Goal: Check status: Check status

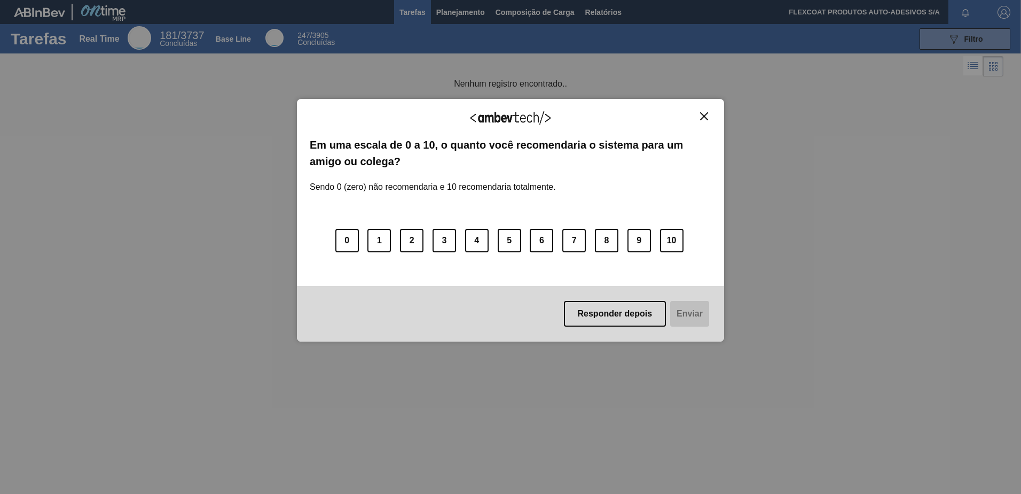
click at [705, 114] on img "Close" at bounding box center [704, 116] width 8 height 8
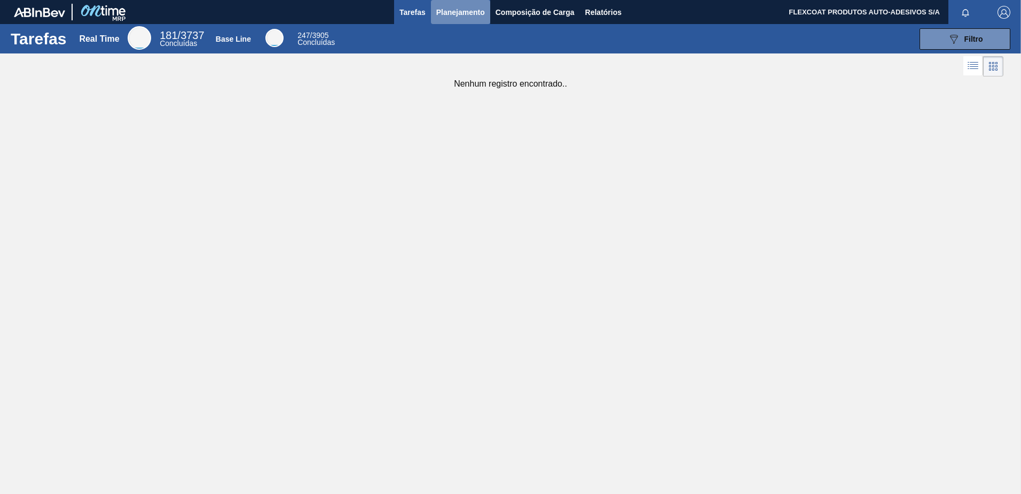
click at [449, 9] on span "Planejamento" at bounding box center [460, 12] width 49 height 13
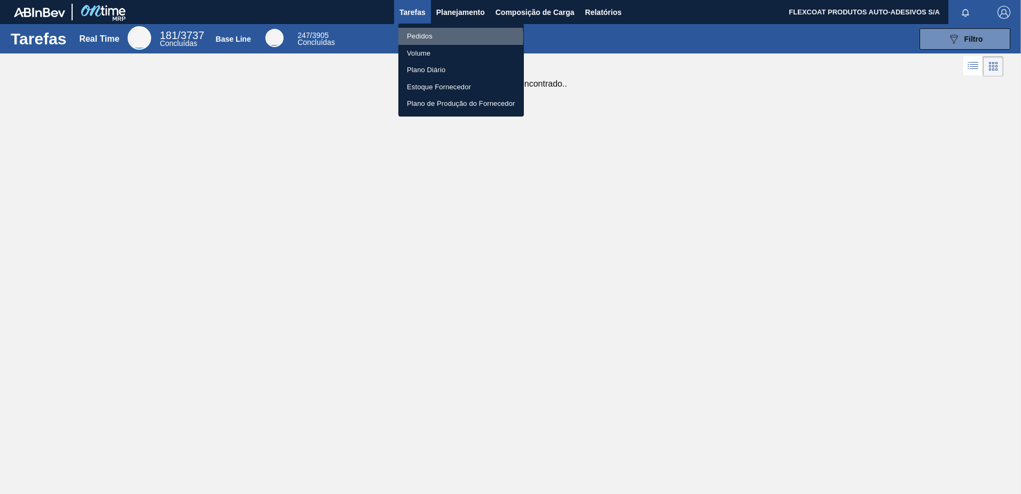
click at [420, 36] on li "Pedidos" at bounding box center [461, 36] width 126 height 17
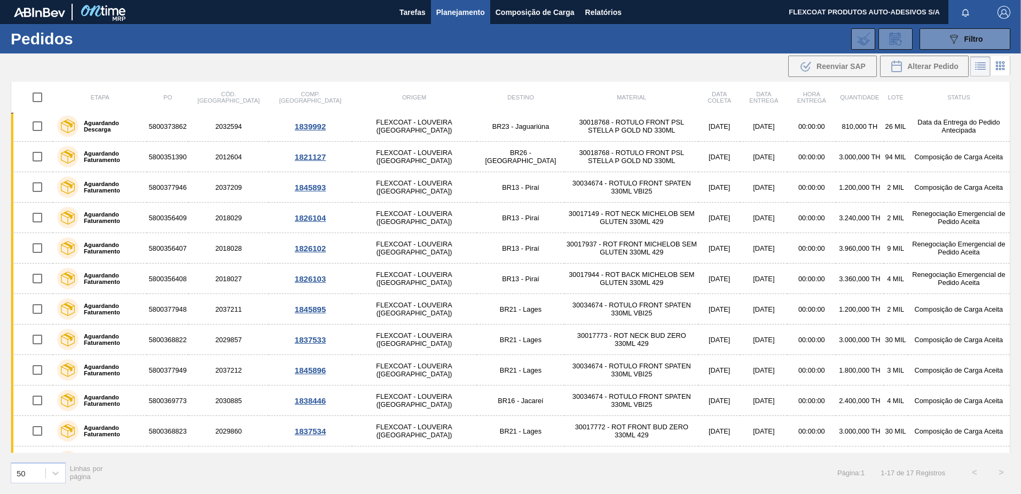
scroll to position [19, 0]
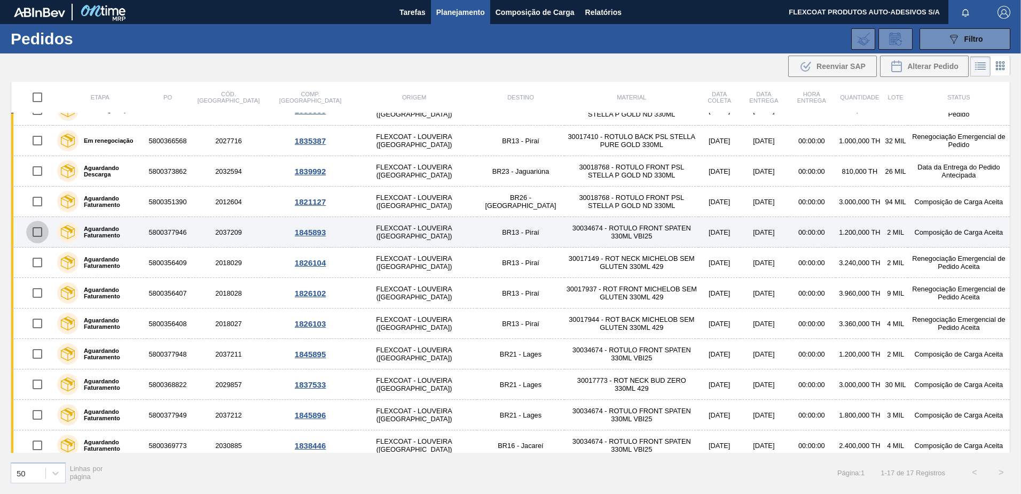
click at [34, 230] on input "checkbox" at bounding box center [37, 232] width 22 height 22
checkbox input "true"
click at [103, 233] on label "Aguardando Faturamento" at bounding box center [111, 231] width 64 height 13
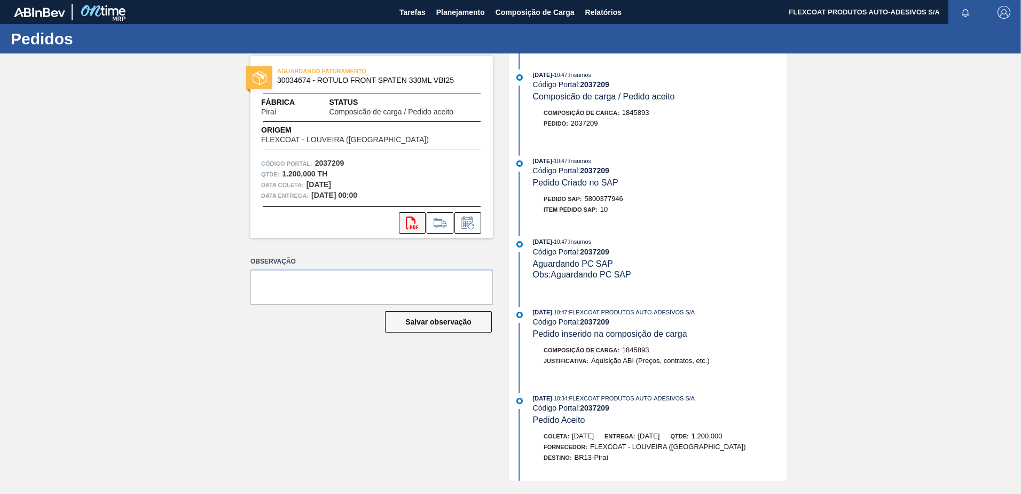
click at [409, 221] on icon "svg{fill:#ff0000}" at bounding box center [412, 222] width 13 height 13
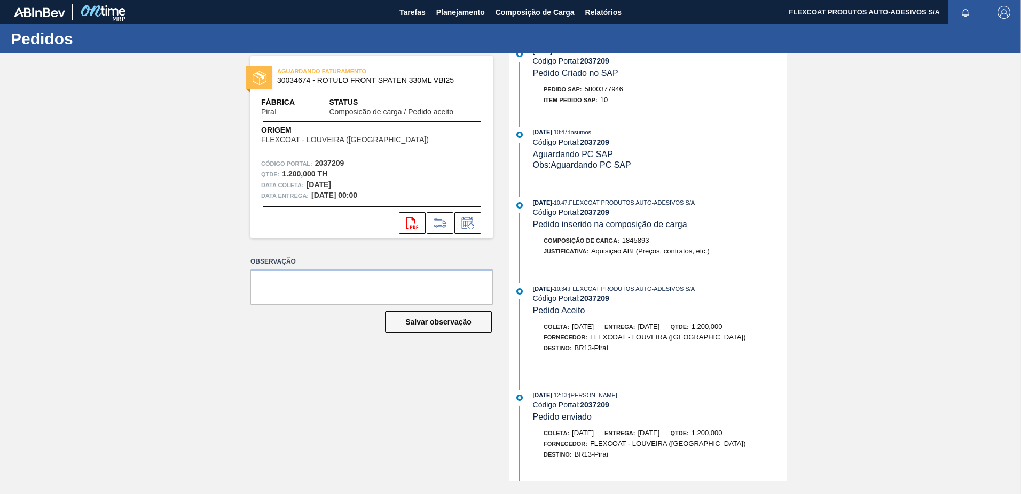
scroll to position [159, 0]
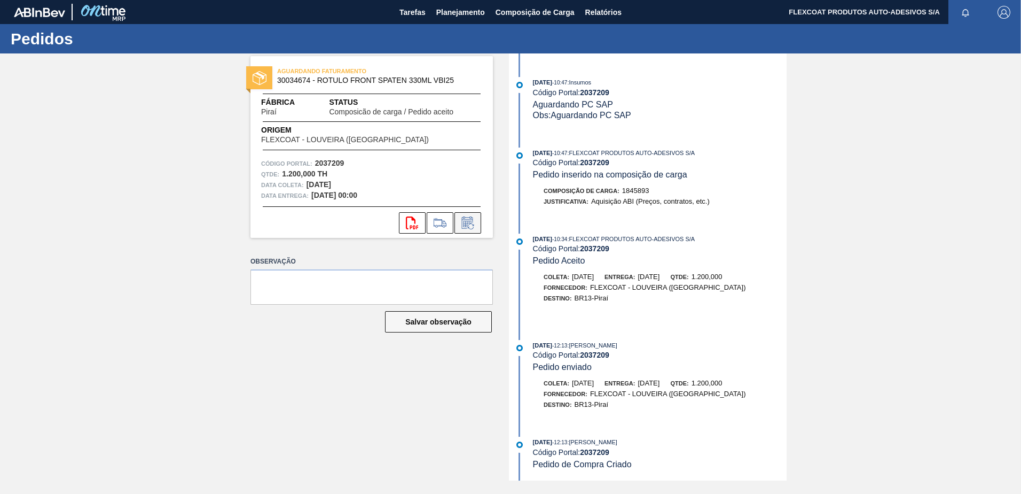
click at [464, 222] on icon at bounding box center [467, 224] width 8 height 6
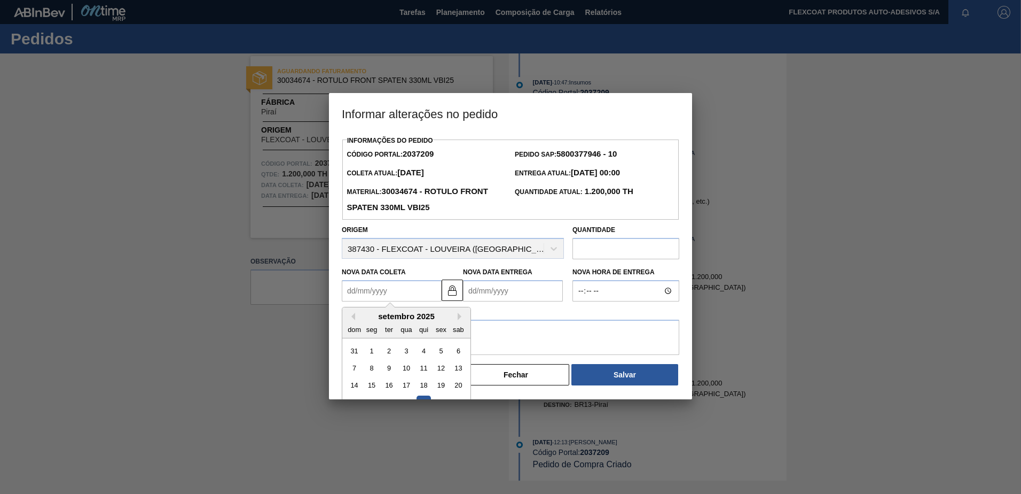
click at [346, 290] on Coleta2037209 "Nova Data Coleta" at bounding box center [392, 290] width 100 height 21
click at [459, 319] on button "Next Month" at bounding box center [461, 315] width 7 height 7
click at [352, 320] on button "Previous Month" at bounding box center [351, 315] width 7 height 7
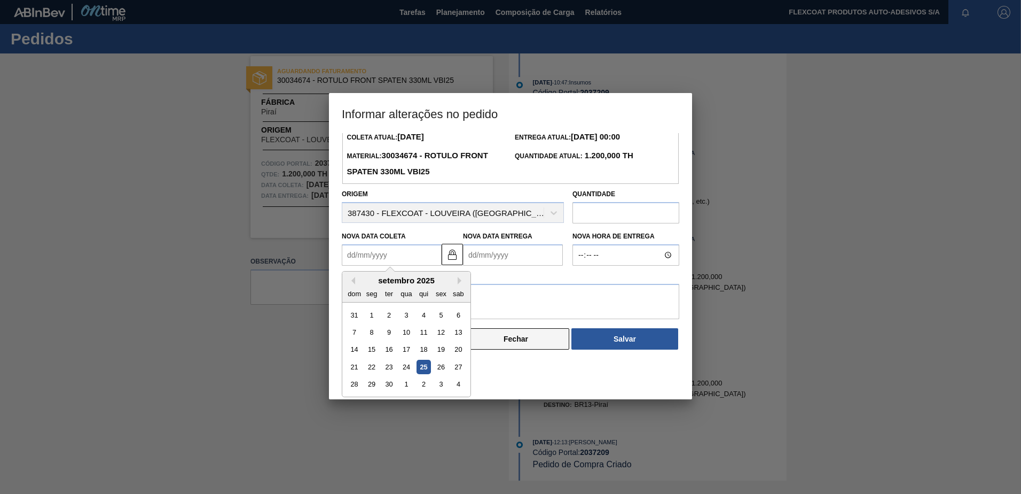
scroll to position [0, 0]
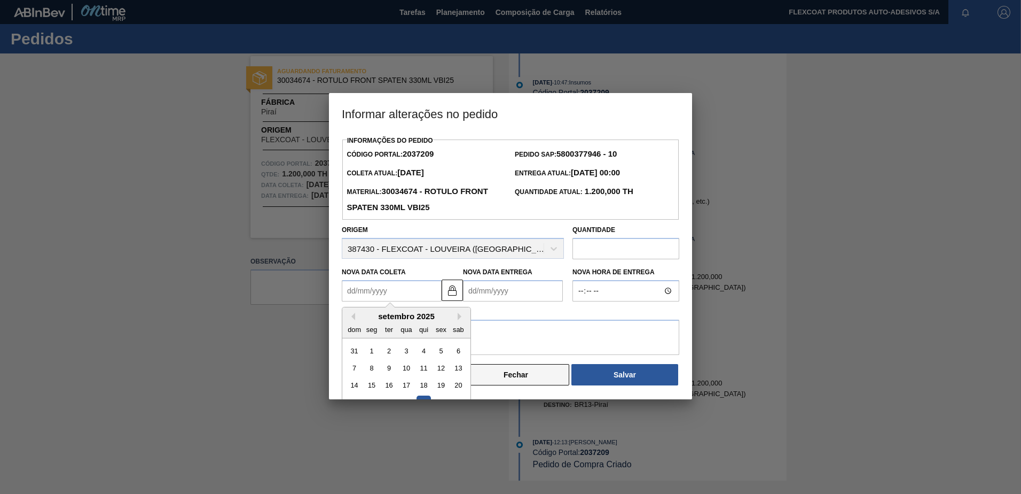
click at [498, 381] on div "Informações do Pedido Código Portal: 2037209 Pedido SAP: 5800377946 - 10 Coleta…" at bounding box center [510, 266] width 363 height 266
click at [513, 378] on button "Fechar" at bounding box center [516, 374] width 107 height 21
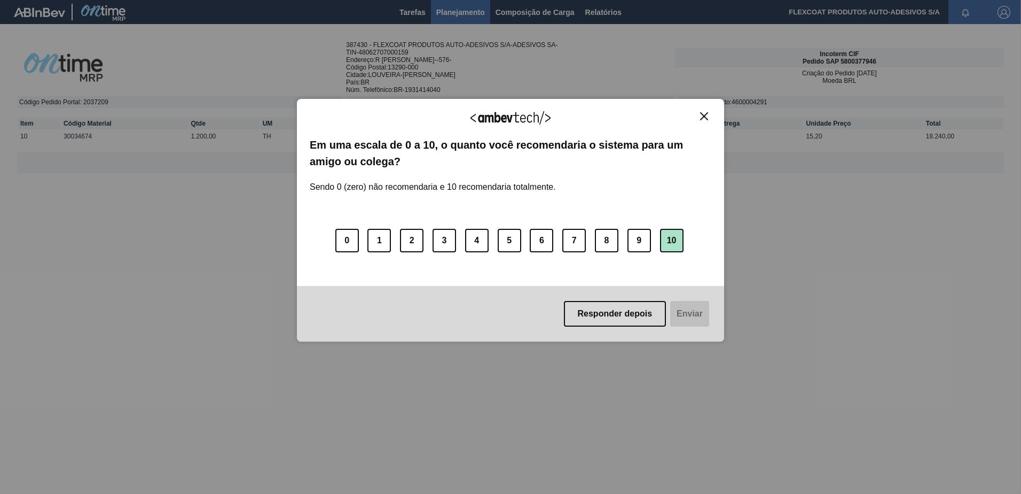
click at [670, 238] on button "10" at bounding box center [672, 241] width 24 height 24
click at [694, 313] on button "Enviar" at bounding box center [688, 314] width 41 height 26
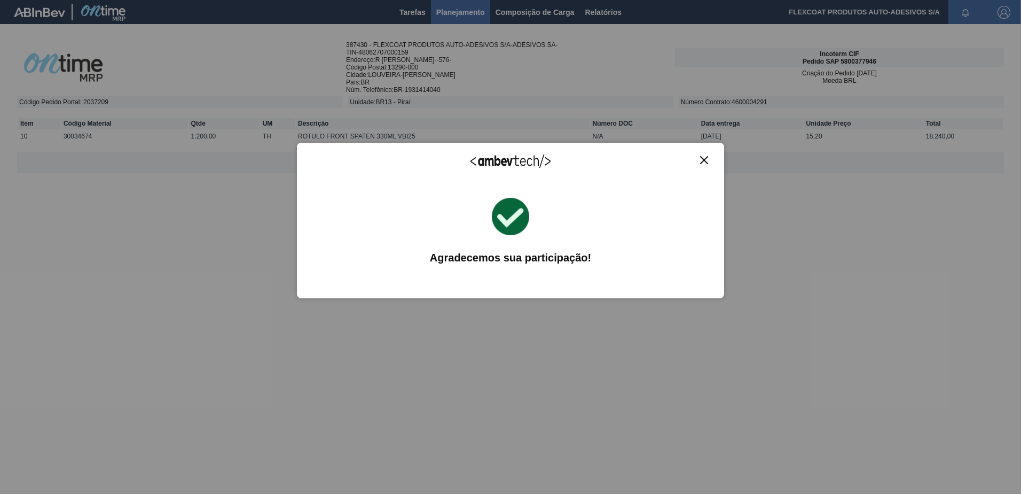
click at [708, 163] on button "Close" at bounding box center [704, 159] width 14 height 9
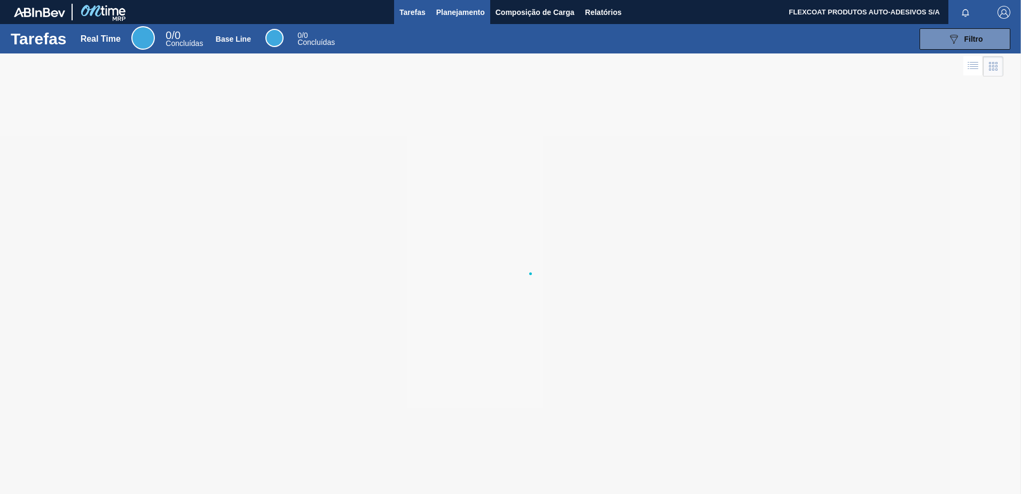
click at [444, 13] on span "Planejamento" at bounding box center [460, 12] width 49 height 13
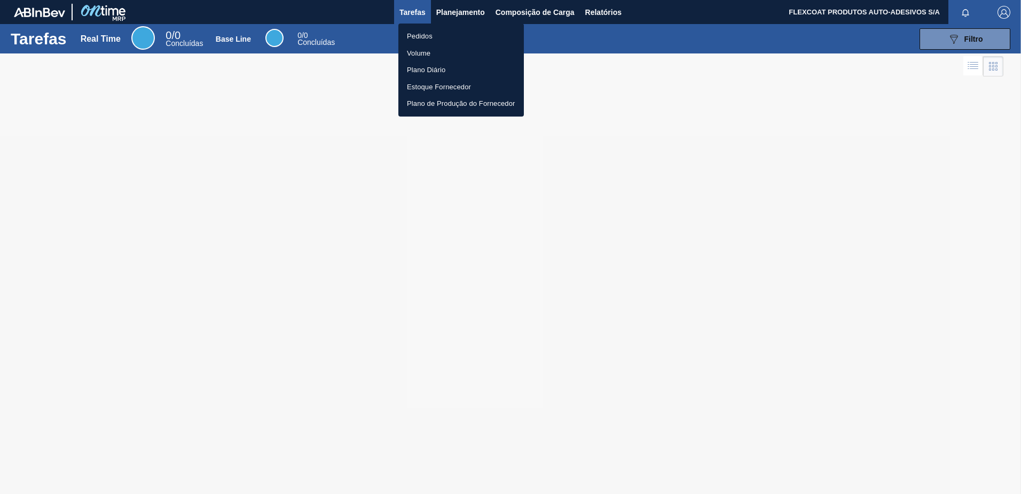
click at [416, 34] on li "Pedidos" at bounding box center [461, 36] width 126 height 17
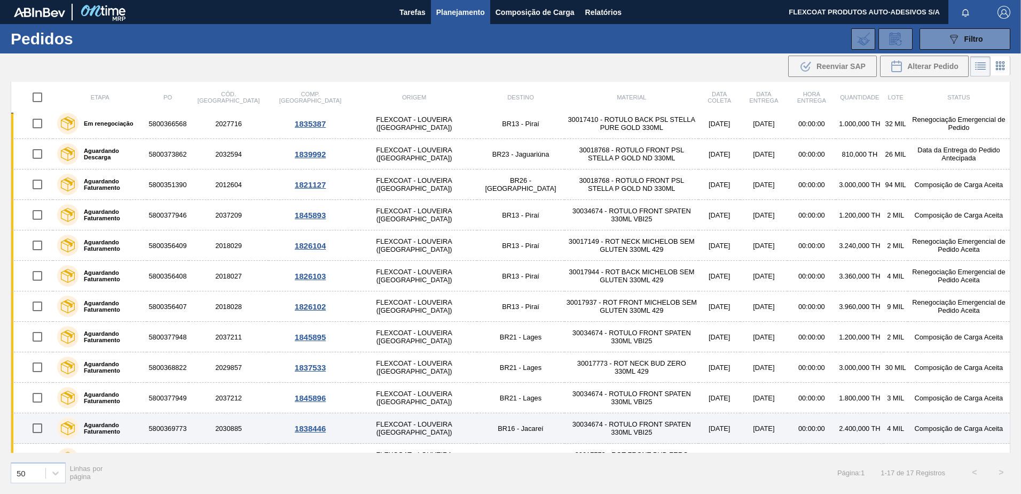
scroll to position [53, 0]
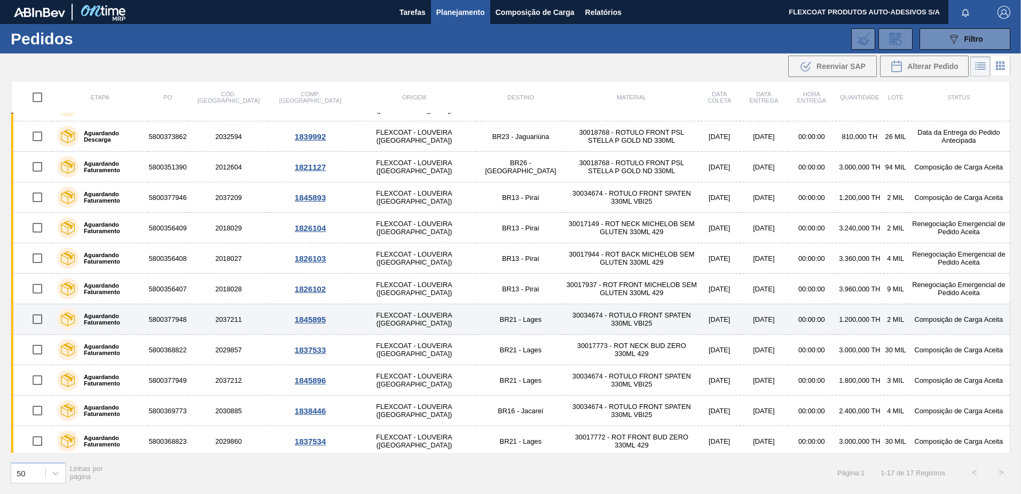
click at [103, 317] on label "Aguardando Faturamento" at bounding box center [111, 318] width 64 height 13
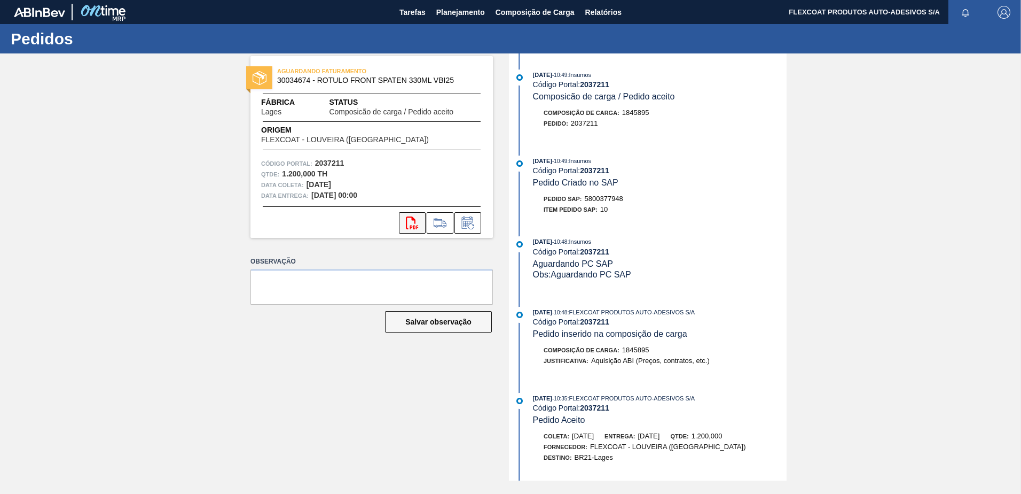
click at [407, 221] on icon at bounding box center [412, 222] width 12 height 13
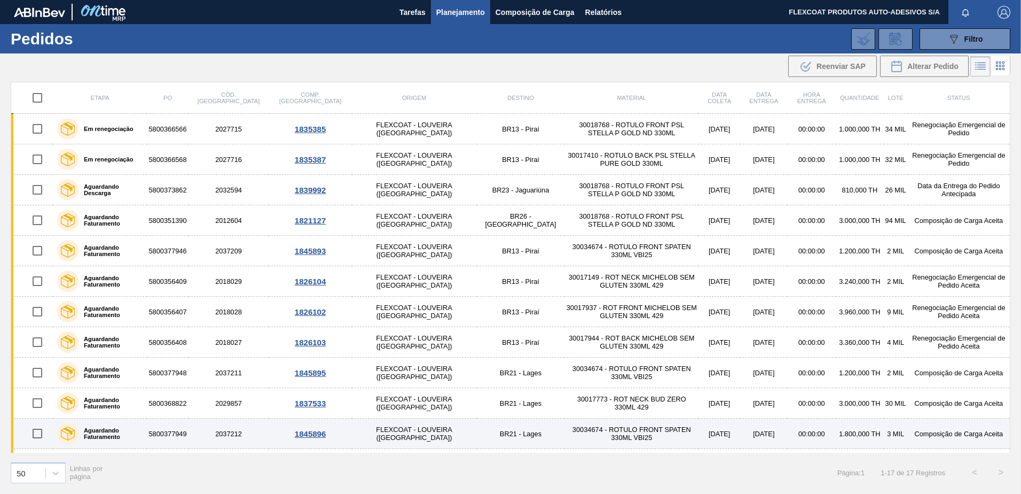
click at [227, 431] on td "2037212" at bounding box center [229, 433] width 81 height 30
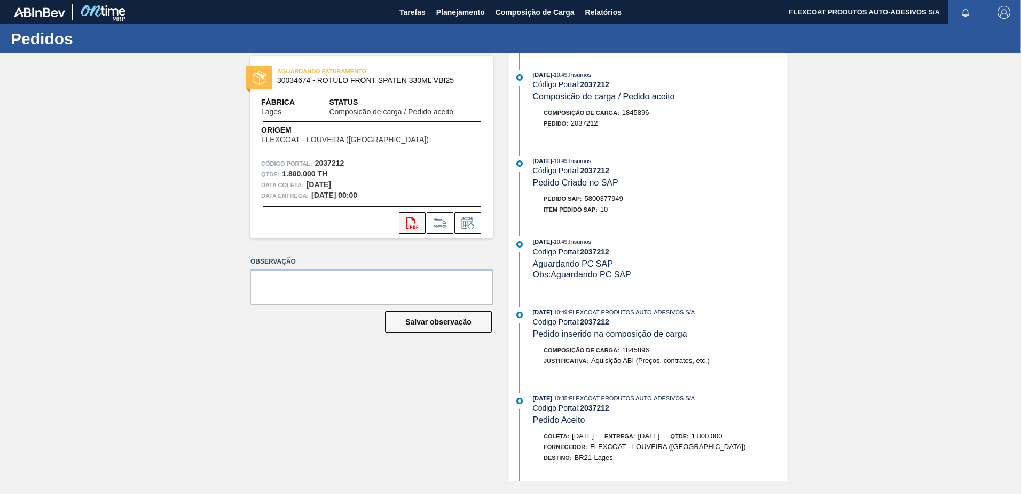
click at [412, 222] on icon "svg{fill:#ff0000}" at bounding box center [412, 222] width 13 height 13
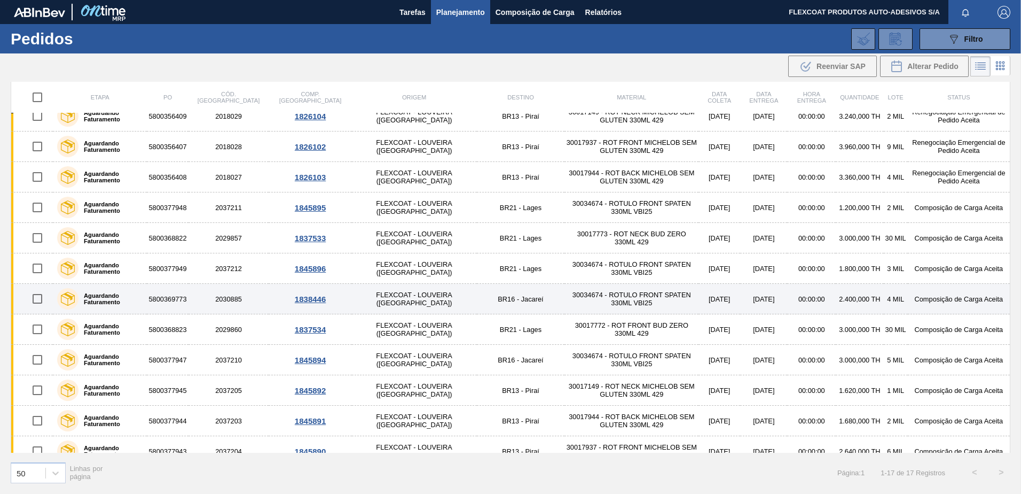
scroll to position [179, 0]
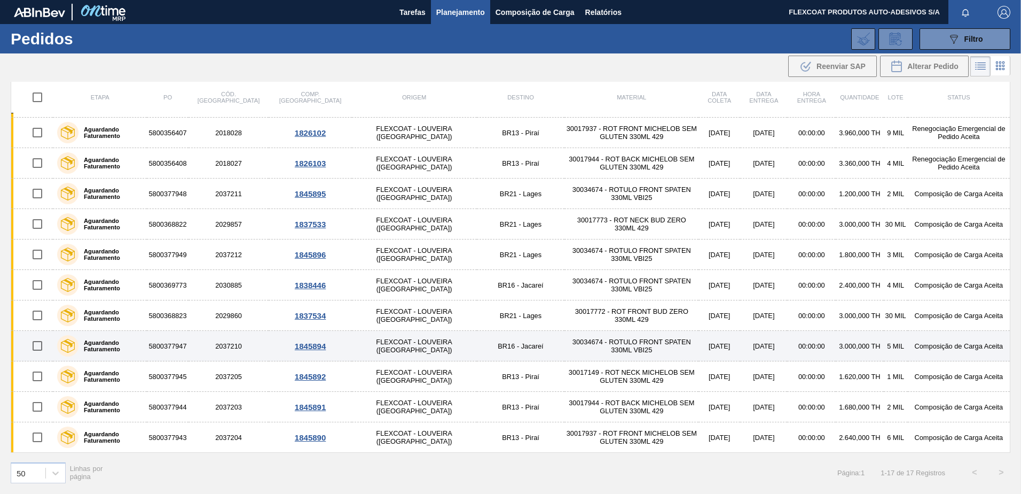
click at [272, 345] on div "1845894" at bounding box center [310, 345] width 80 height 9
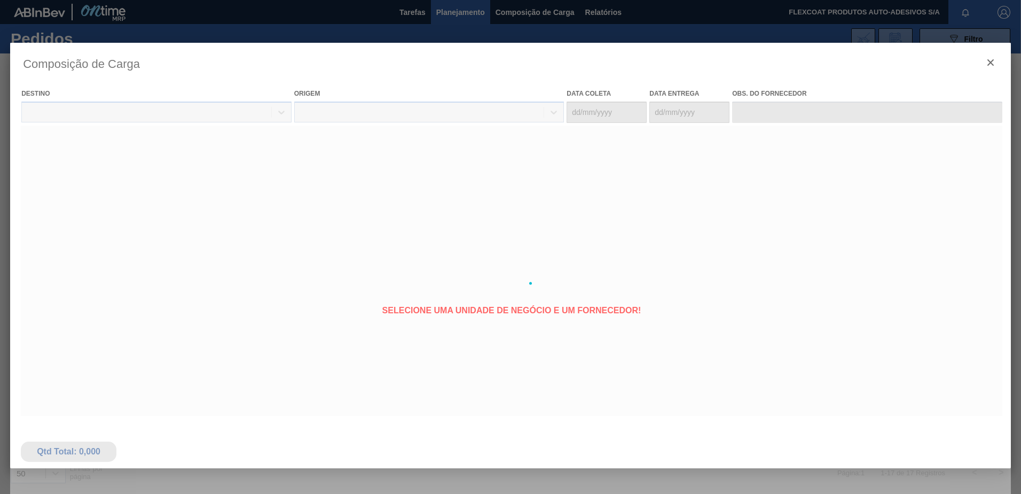
click at [224, 342] on div at bounding box center [510, 283] width 1001 height 481
type coleta "31/10/2025"
type entrega "03/11/2025"
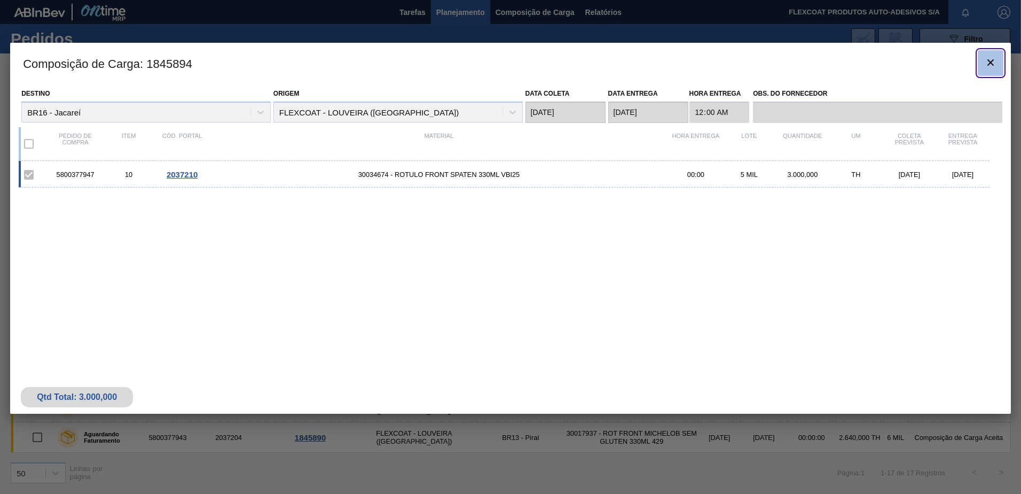
click at [993, 60] on icon "botão de ícone" at bounding box center [990, 62] width 13 height 13
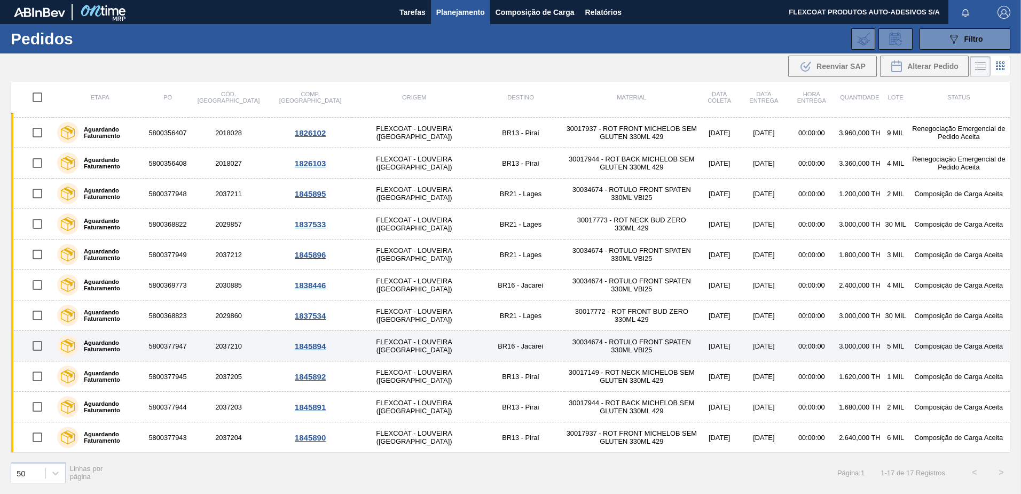
click at [100, 342] on label "Aguardando Faturamento" at bounding box center [111, 345] width 64 height 13
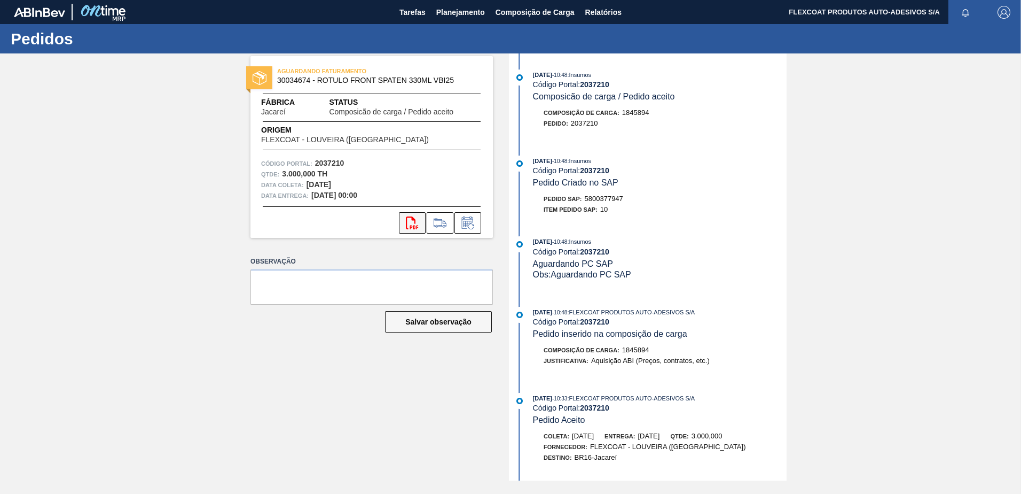
click at [409, 219] on icon "svg{fill:#ff0000}" at bounding box center [412, 222] width 13 height 13
click at [408, 222] on icon "svg{fill:#ff0000}" at bounding box center [412, 222] width 13 height 13
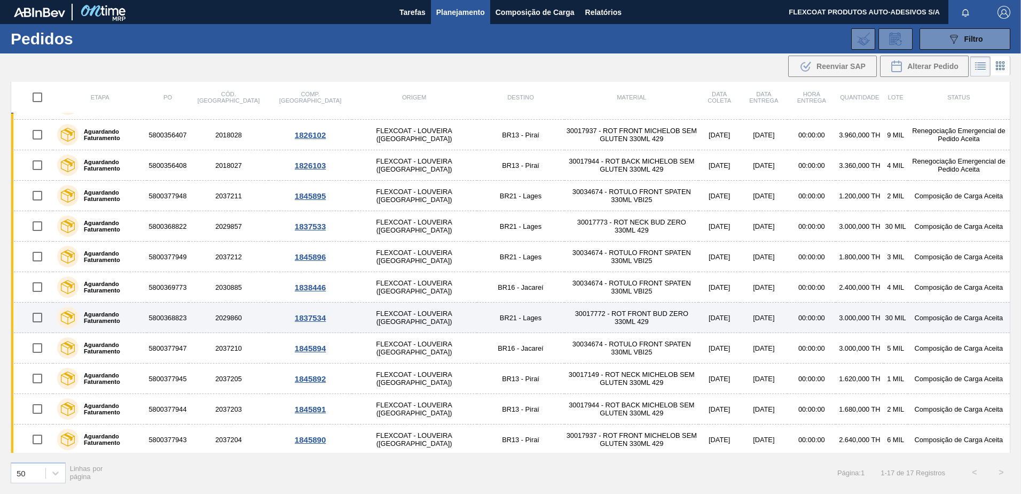
scroll to position [179, 0]
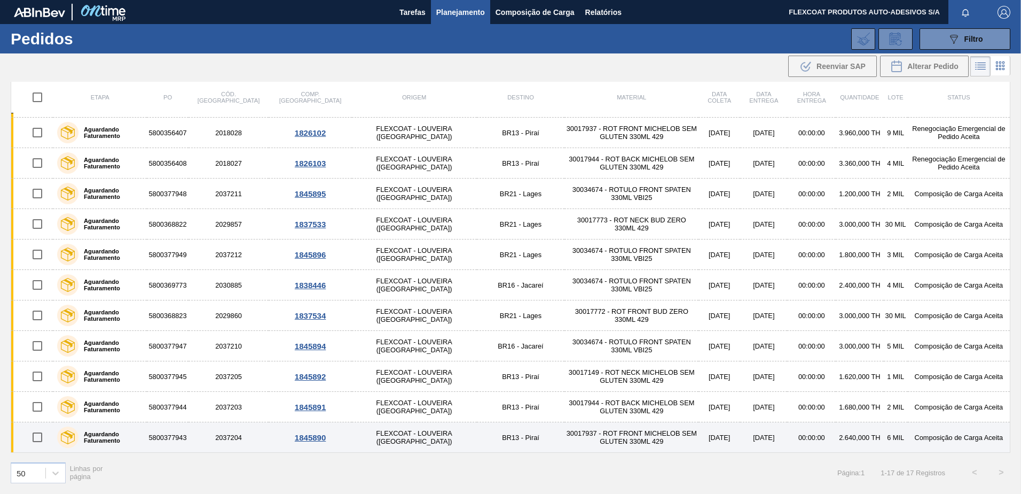
click at [186, 434] on td "5800377943" at bounding box center [167, 437] width 41 height 30
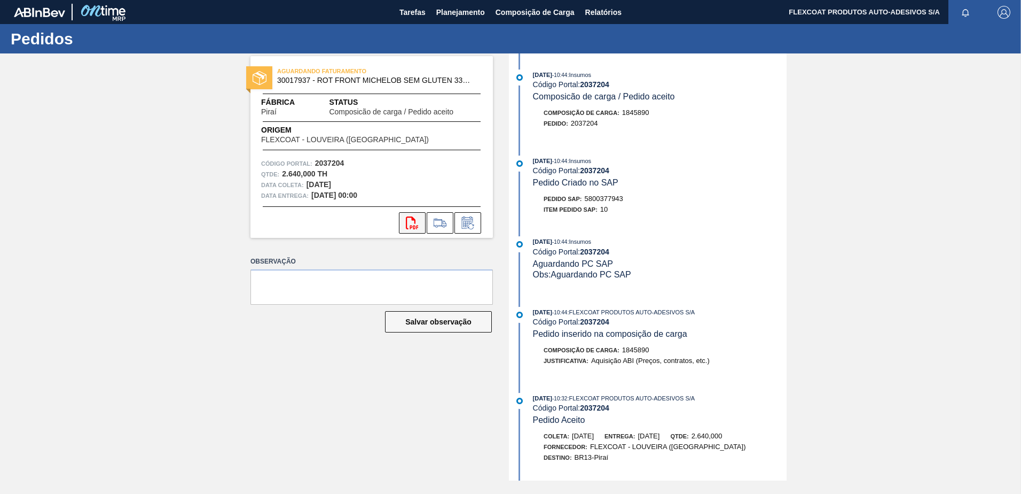
click at [409, 221] on icon "svg{fill:#ff0000}" at bounding box center [412, 222] width 13 height 13
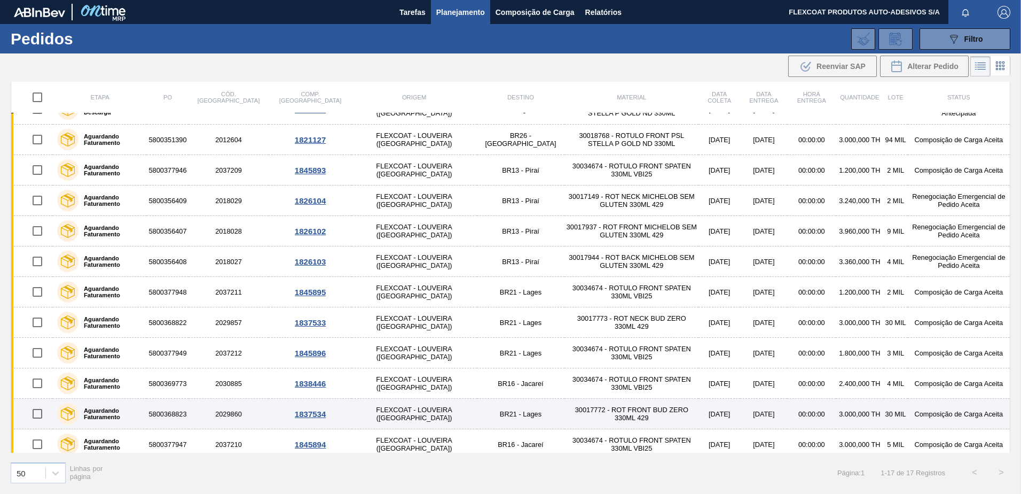
scroll to position [179, 0]
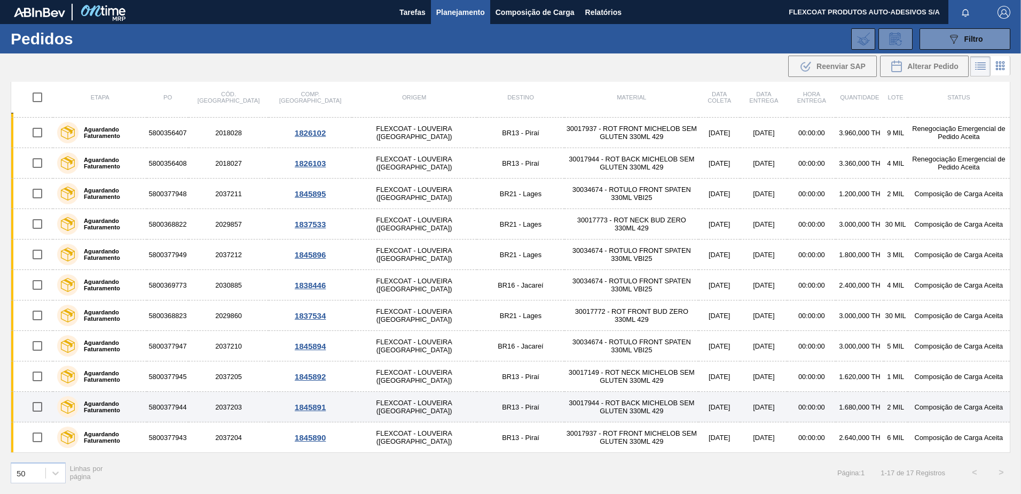
click at [177, 406] on td "5800377944" at bounding box center [167, 407] width 41 height 30
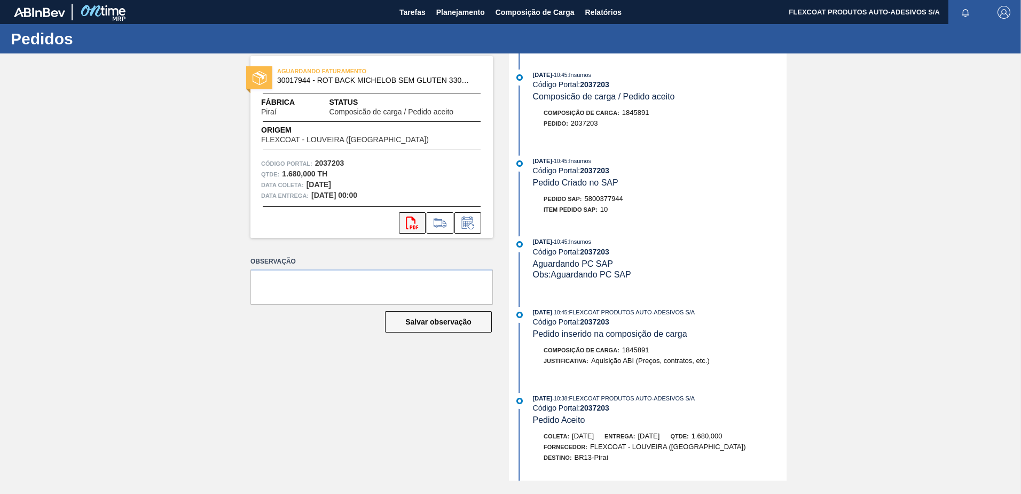
click at [410, 224] on icon "svg{fill:#ff0000}" at bounding box center [412, 222] width 13 height 13
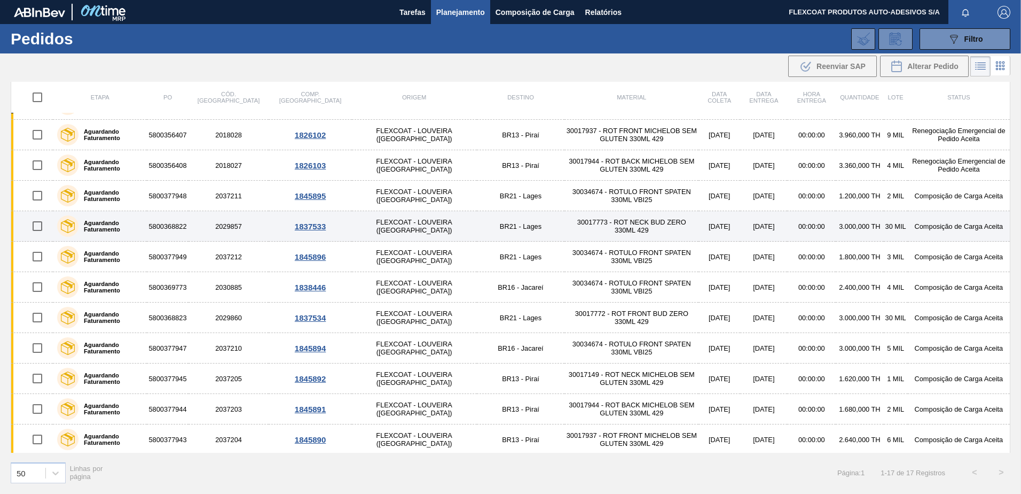
scroll to position [179, 0]
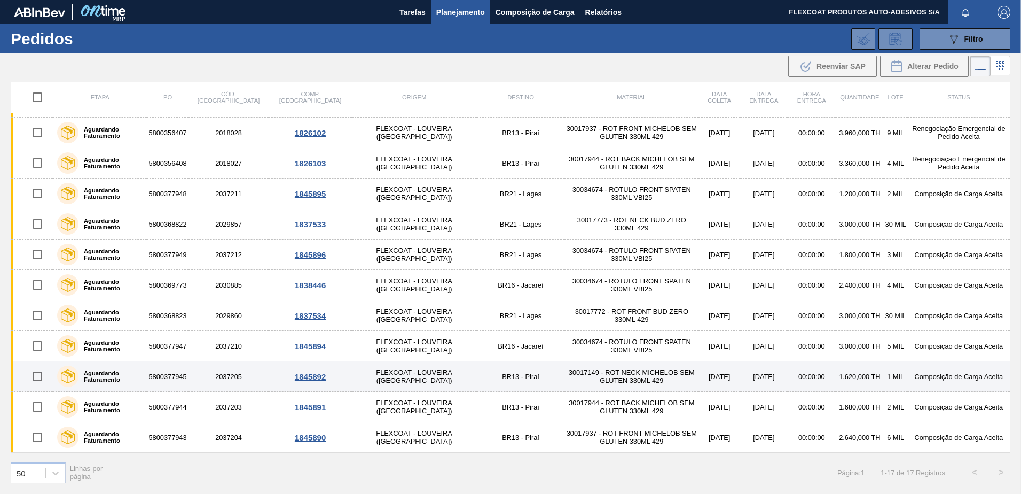
click at [107, 377] on label "Aguardando Faturamento" at bounding box center [111, 376] width 64 height 13
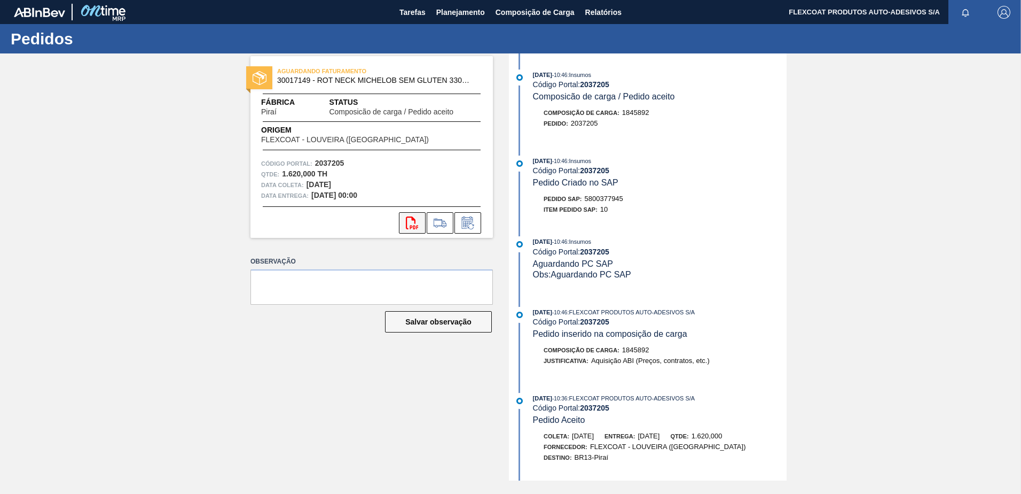
click at [412, 221] on icon "svg{fill:#ff0000}" at bounding box center [412, 222] width 13 height 13
